Goal: Navigation & Orientation: Find specific page/section

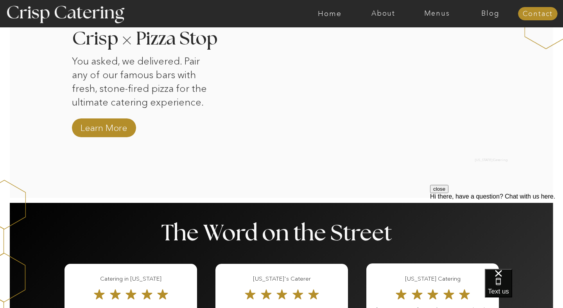
scroll to position [791, 0]
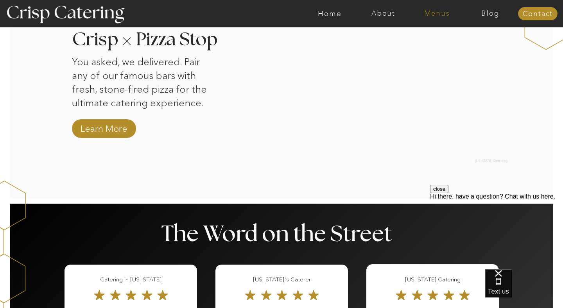
click at [436, 14] on nav "Menus" at bounding box center [437, 14] width 54 height 8
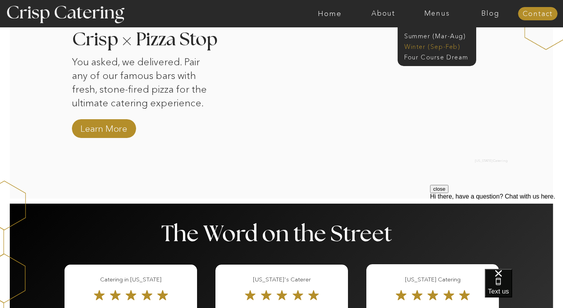
click at [455, 45] on nav "Winter (Sep-Feb)" at bounding box center [436, 45] width 64 height 7
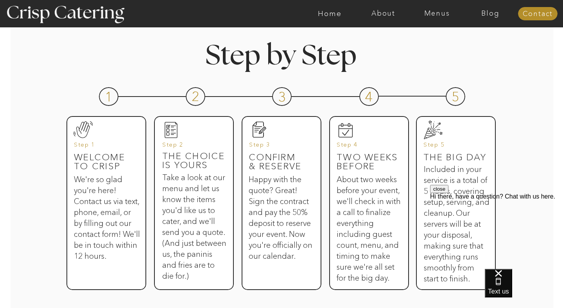
scroll to position [348, 0]
click at [435, 14] on nav "Menus" at bounding box center [437, 14] width 54 height 8
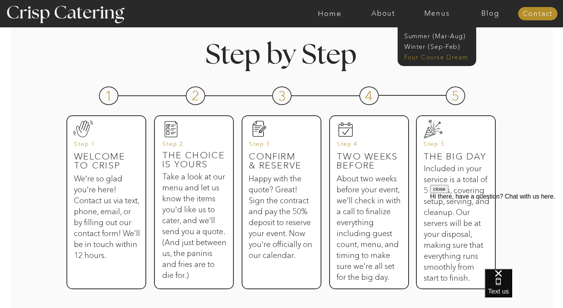
click at [429, 58] on nav "Four Course Dream" at bounding box center [439, 56] width 70 height 7
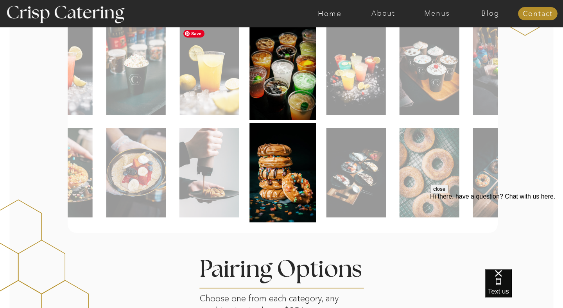
scroll to position [411, 0]
click at [430, 16] on nav "Menus" at bounding box center [437, 14] width 54 height 8
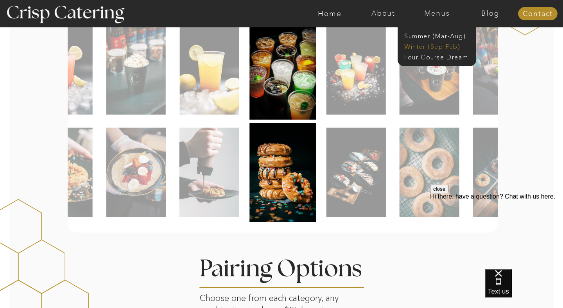
click at [428, 43] on nav "Winter (Sep-Feb)" at bounding box center [436, 45] width 64 height 7
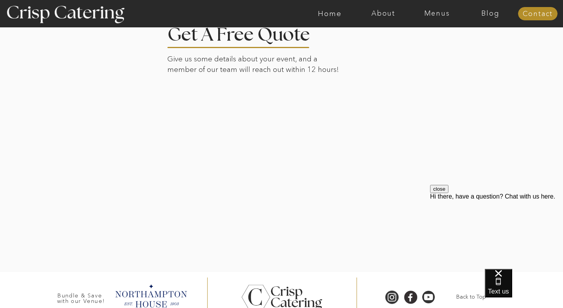
scroll to position [1836, 0]
